Goal: Participate in discussion: Engage in conversation with other users on a specific topic

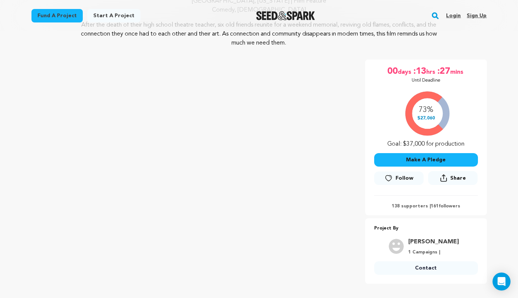
scroll to position [95, 0]
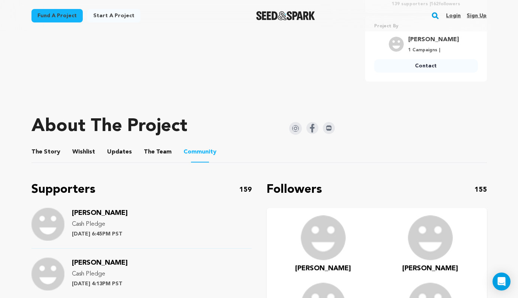
scroll to position [62, 0]
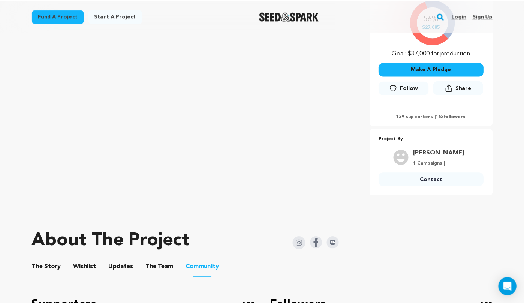
scroll to position [97, 0]
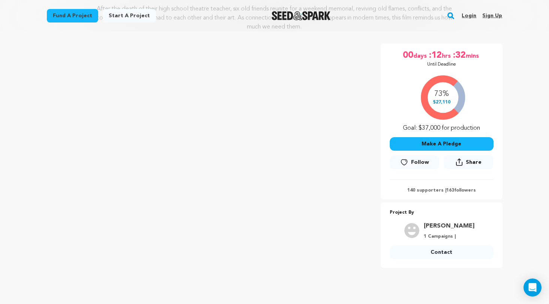
scroll to position [141, 0]
